Goal: Task Accomplishment & Management: Manage account settings

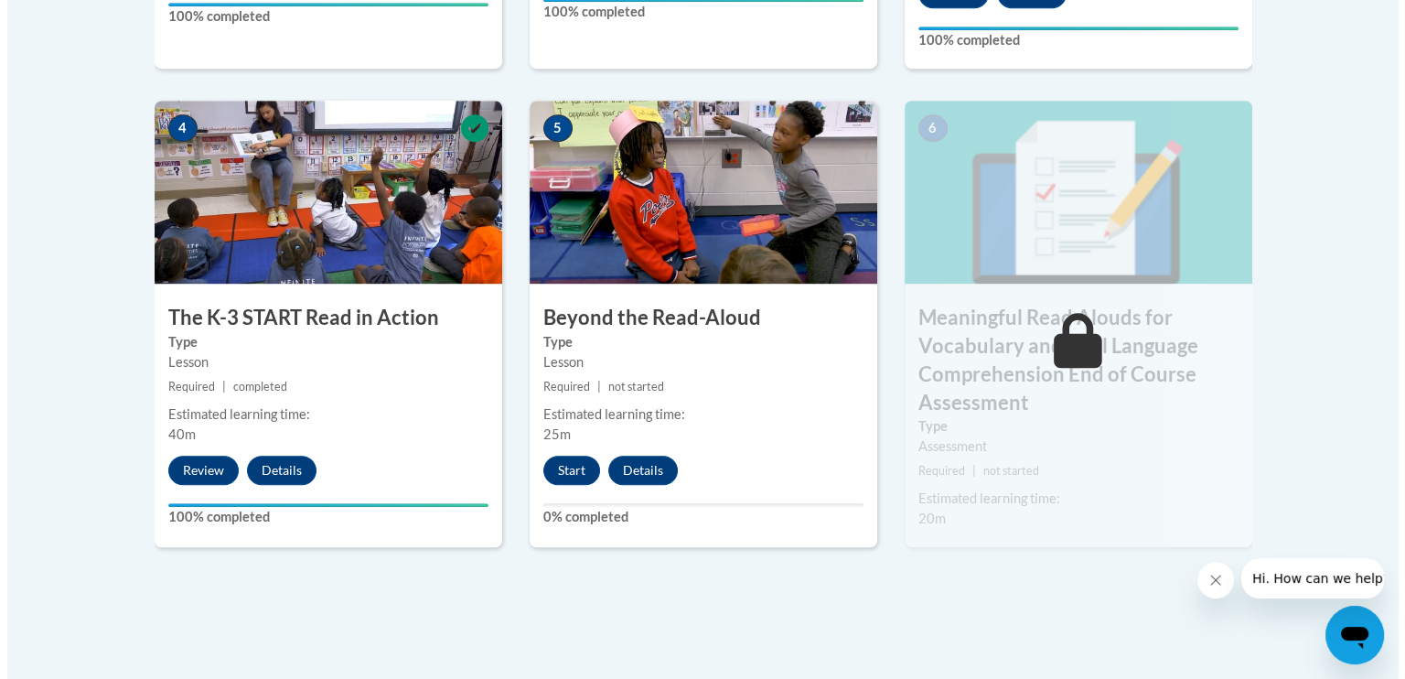
scroll to position [980, 0]
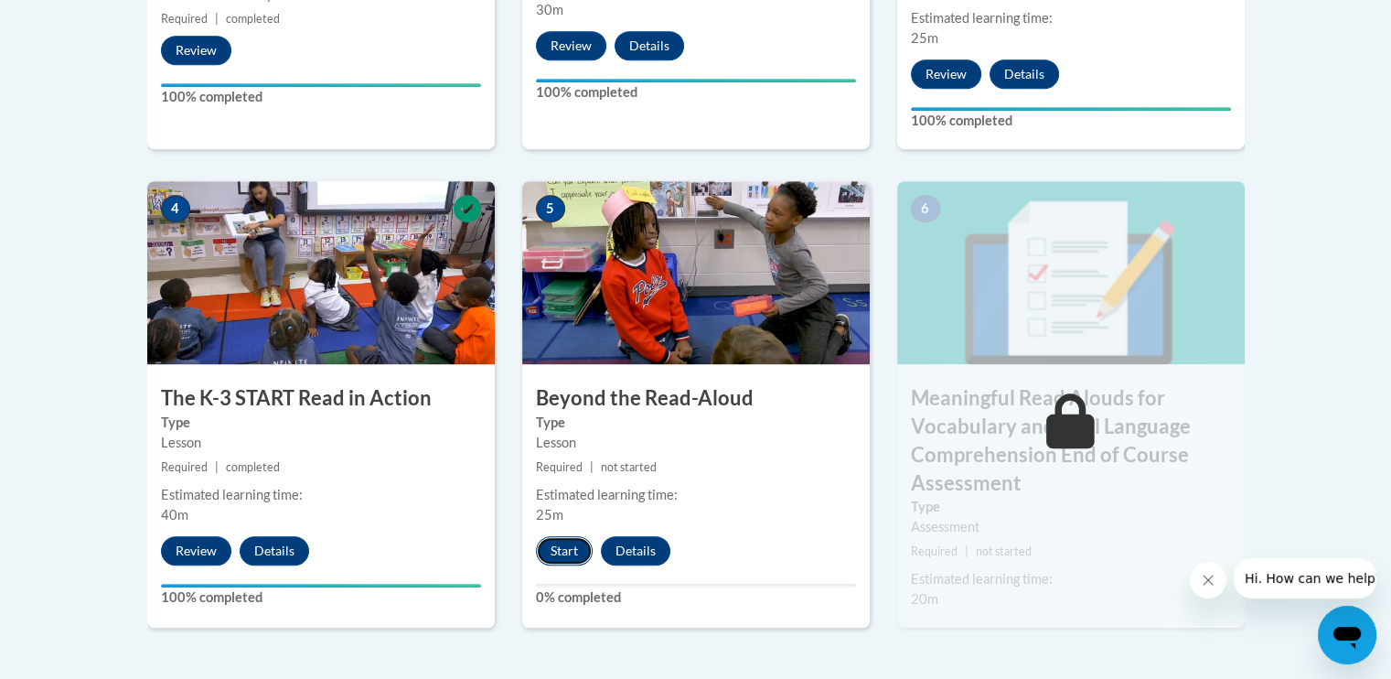
click at [562, 543] on button "Start" at bounding box center [564, 550] width 57 height 29
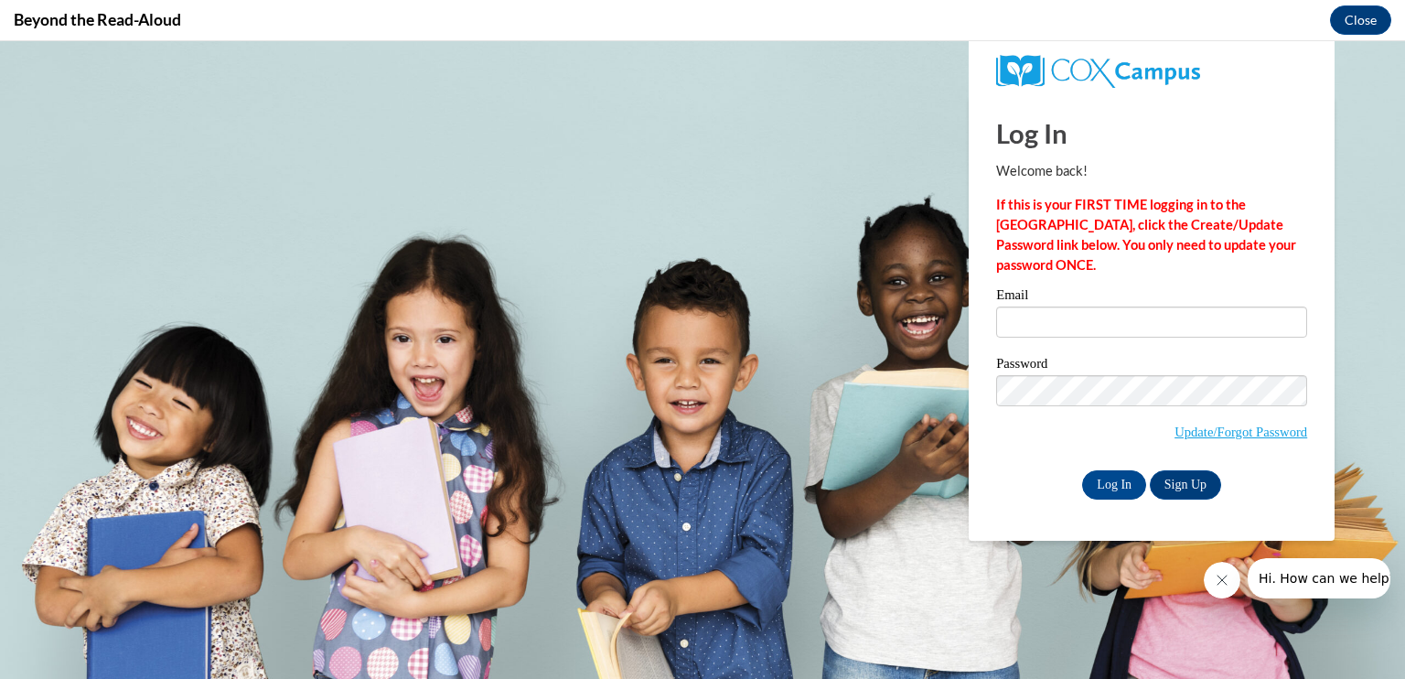
scroll to position [0, 0]
click at [1046, 316] on input "Email" at bounding box center [1151, 321] width 311 height 31
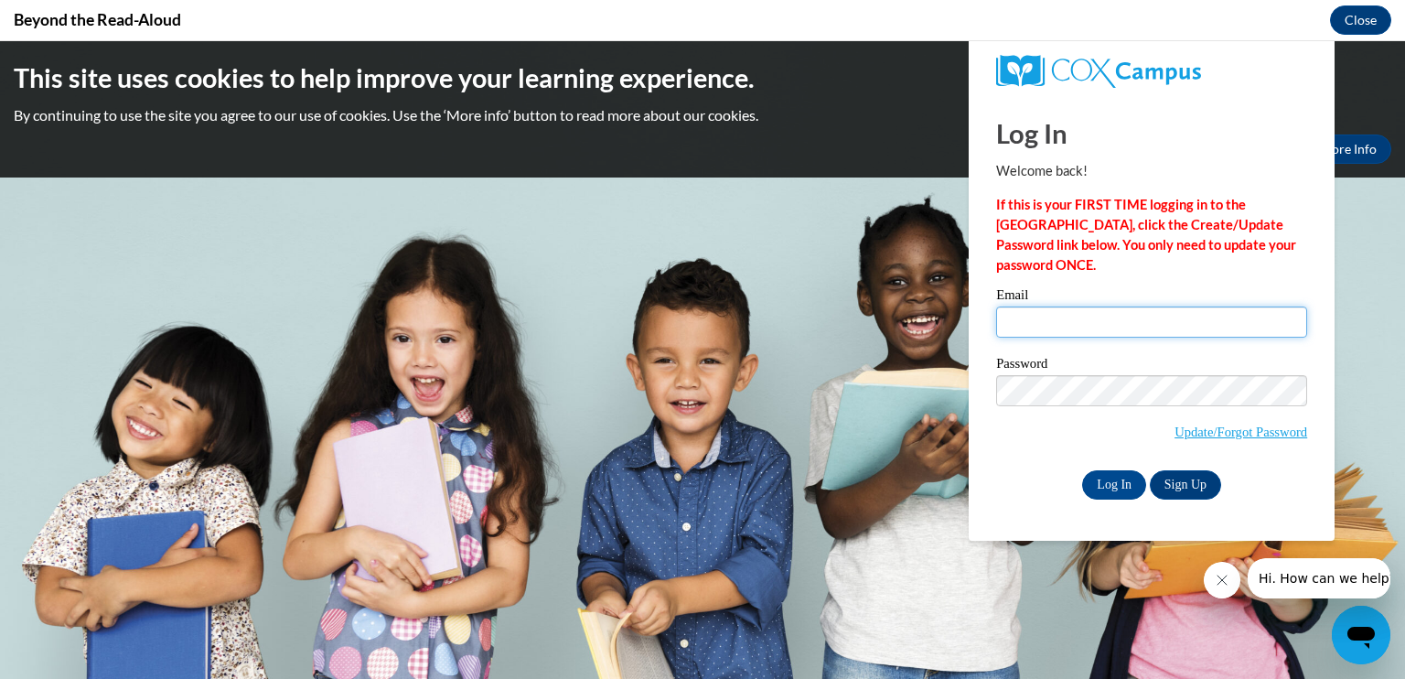
type input "[EMAIL_ADDRESS][DOMAIN_NAME]"
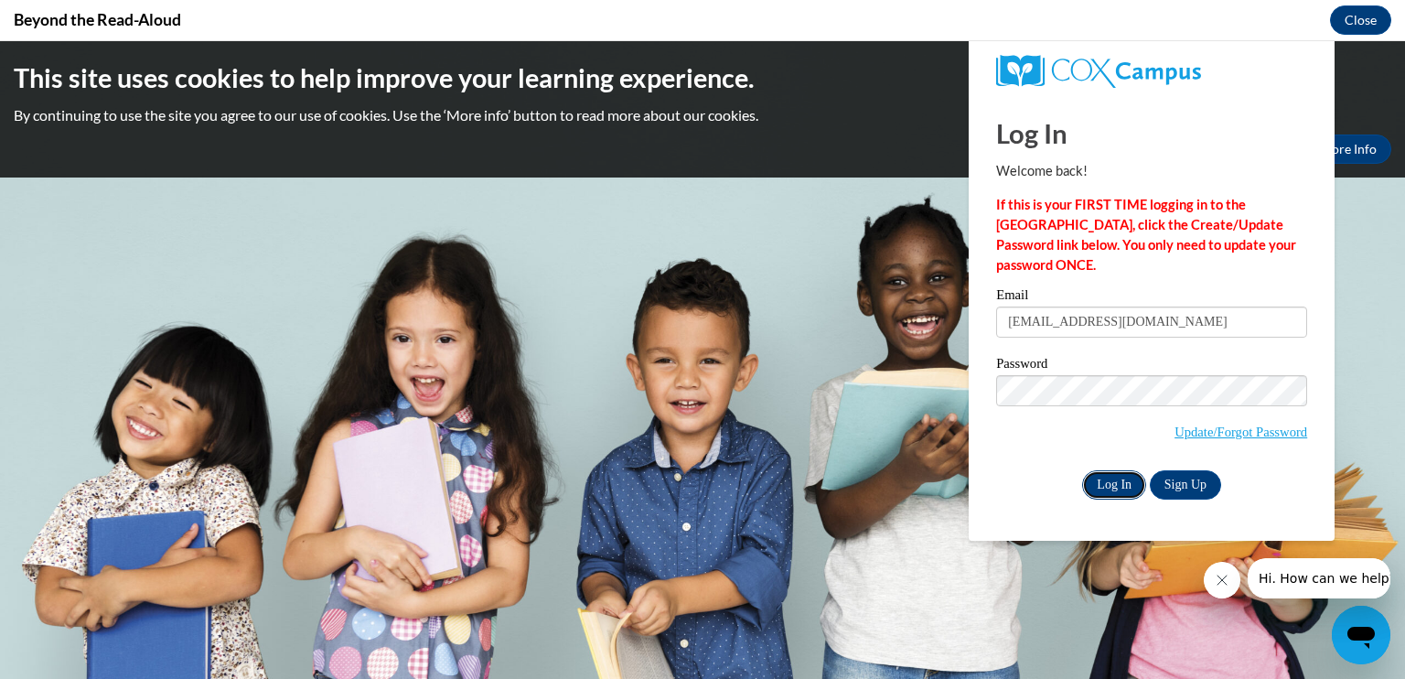
click at [1126, 476] on input "Log In" at bounding box center [1114, 484] width 64 height 29
